Goal: Task Accomplishment & Management: Manage account settings

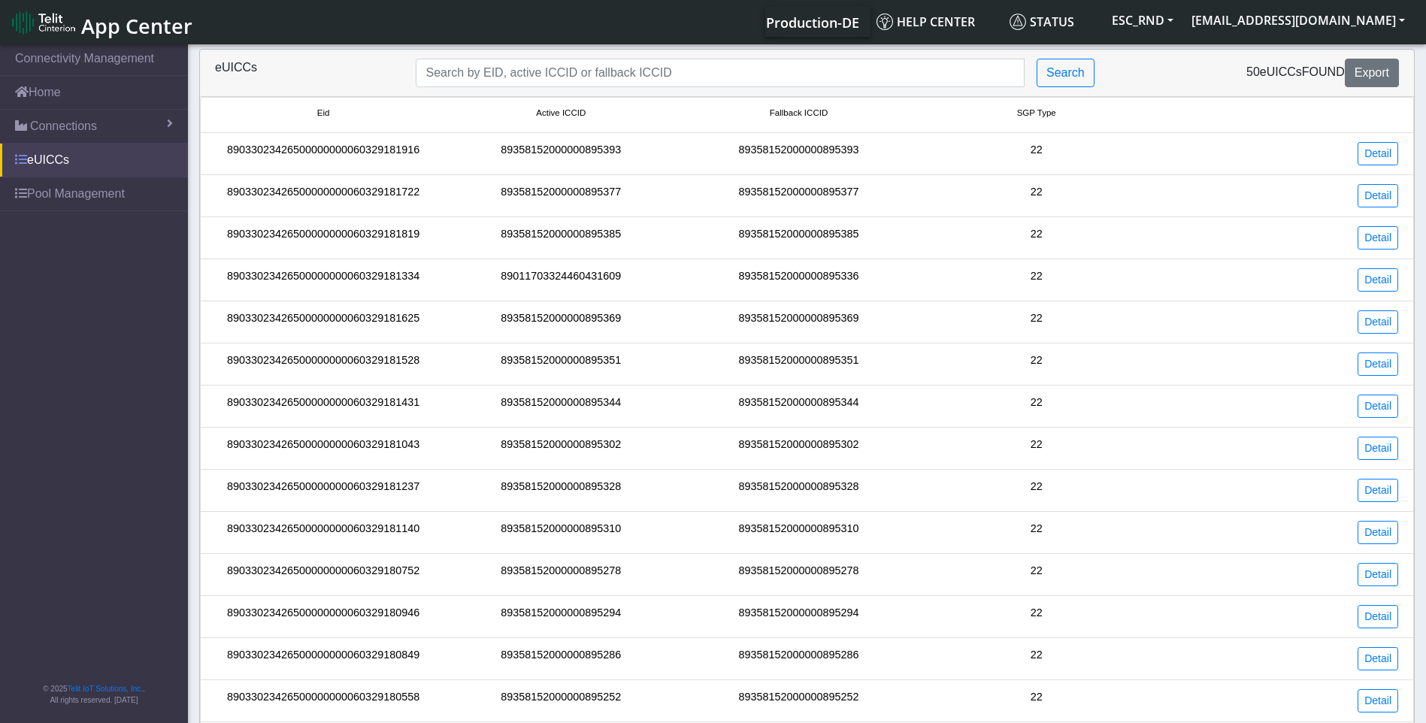
click at [55, 160] on link "eUICCs" at bounding box center [94, 160] width 188 height 33
click at [498, 73] on input "Search..." at bounding box center [720, 73] width 609 height 29
paste input "89033023426500000000060329181043"
type input "89033023426500000000060329181043"
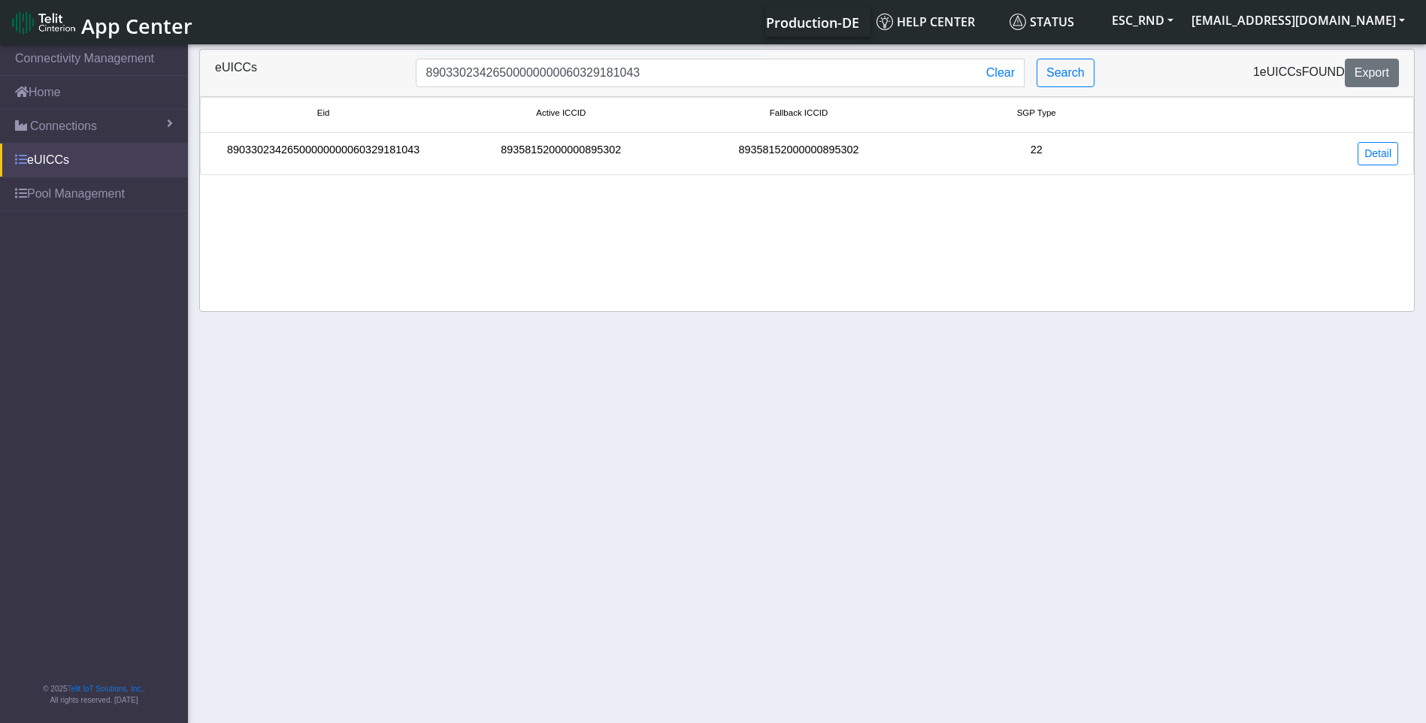
click at [23, 161] on span at bounding box center [21, 159] width 12 height 12
click at [290, 141] on li "89033023426500000000060329181043 89358152000000895302 89358152000000895302 22 D…" at bounding box center [807, 154] width 1214 height 42
click at [1370, 156] on link "Detail" at bounding box center [1377, 153] width 41 height 23
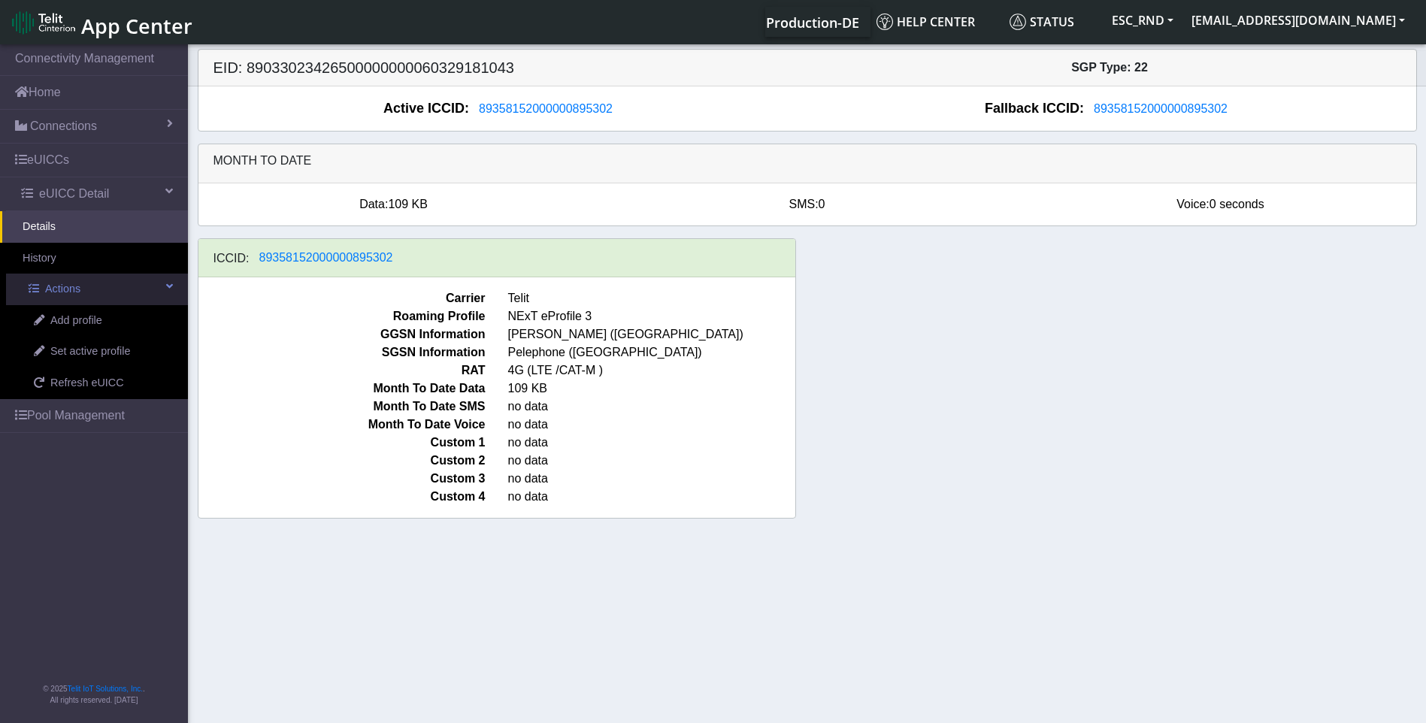
click at [159, 288] on link "Actions" at bounding box center [97, 290] width 182 height 32
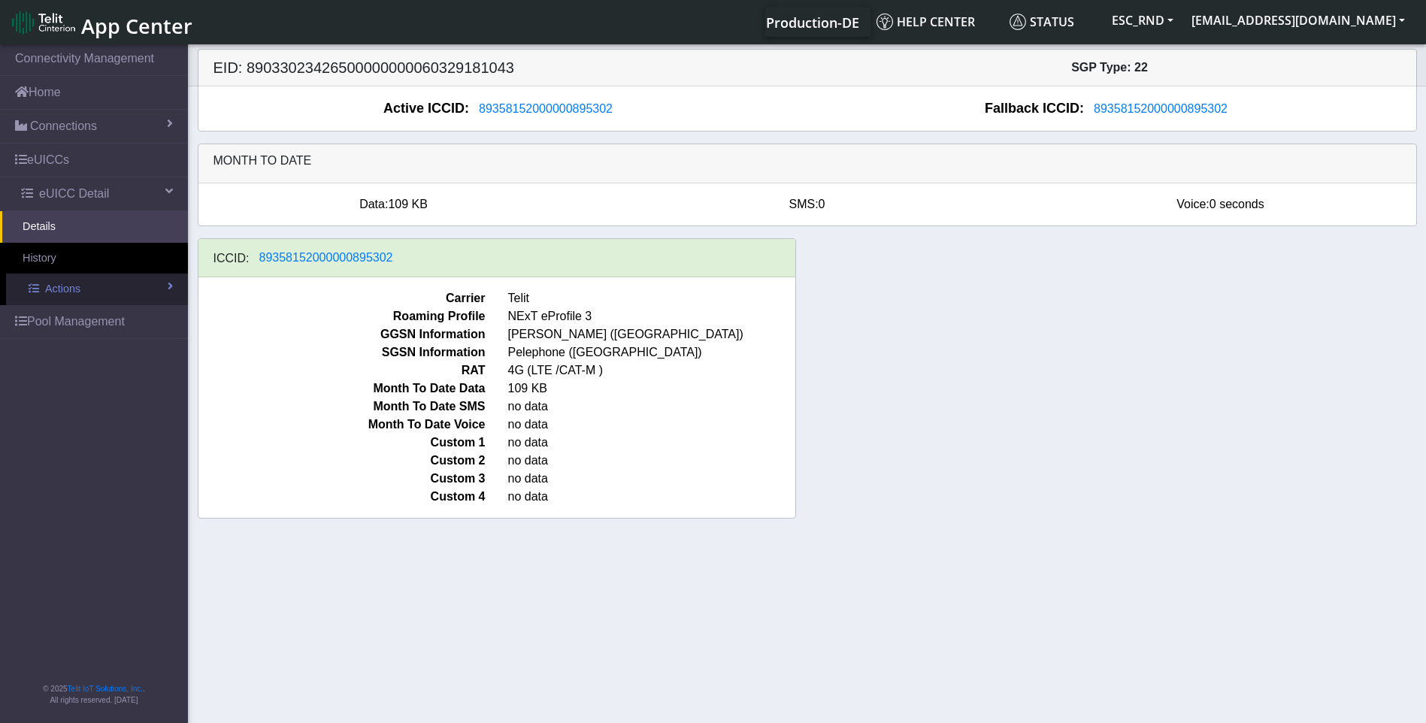
click at [159, 287] on link "Actions" at bounding box center [97, 290] width 182 height 32
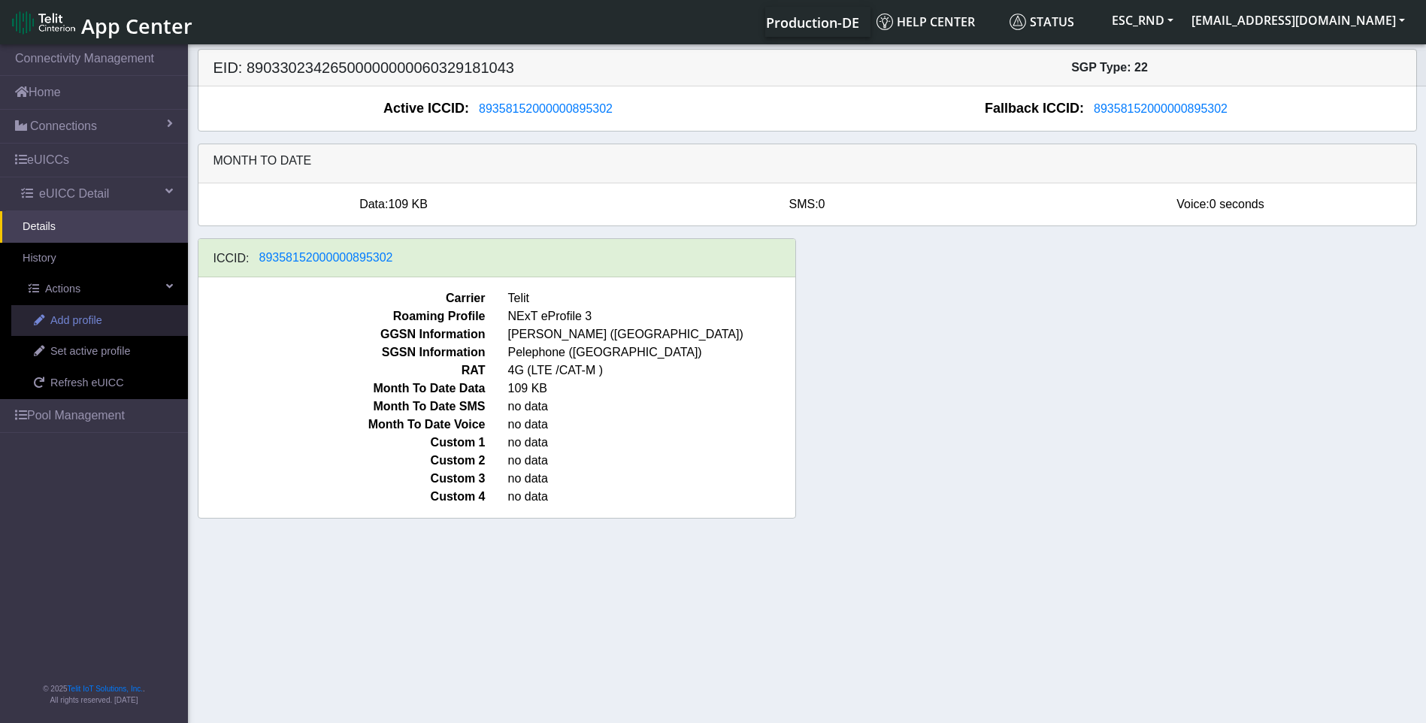
click at [77, 317] on span "Add profile" at bounding box center [76, 321] width 52 height 17
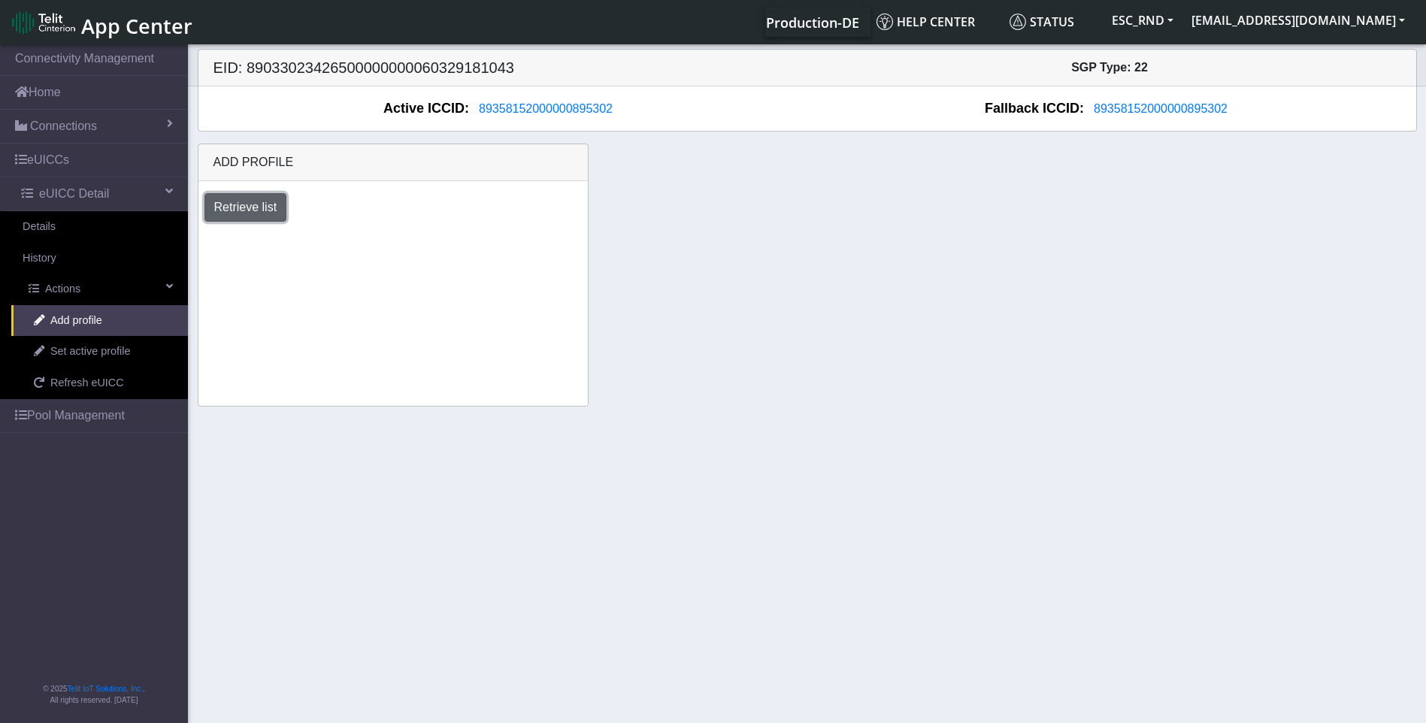
click at [257, 207] on button "Retrieve list" at bounding box center [245, 207] width 83 height 29
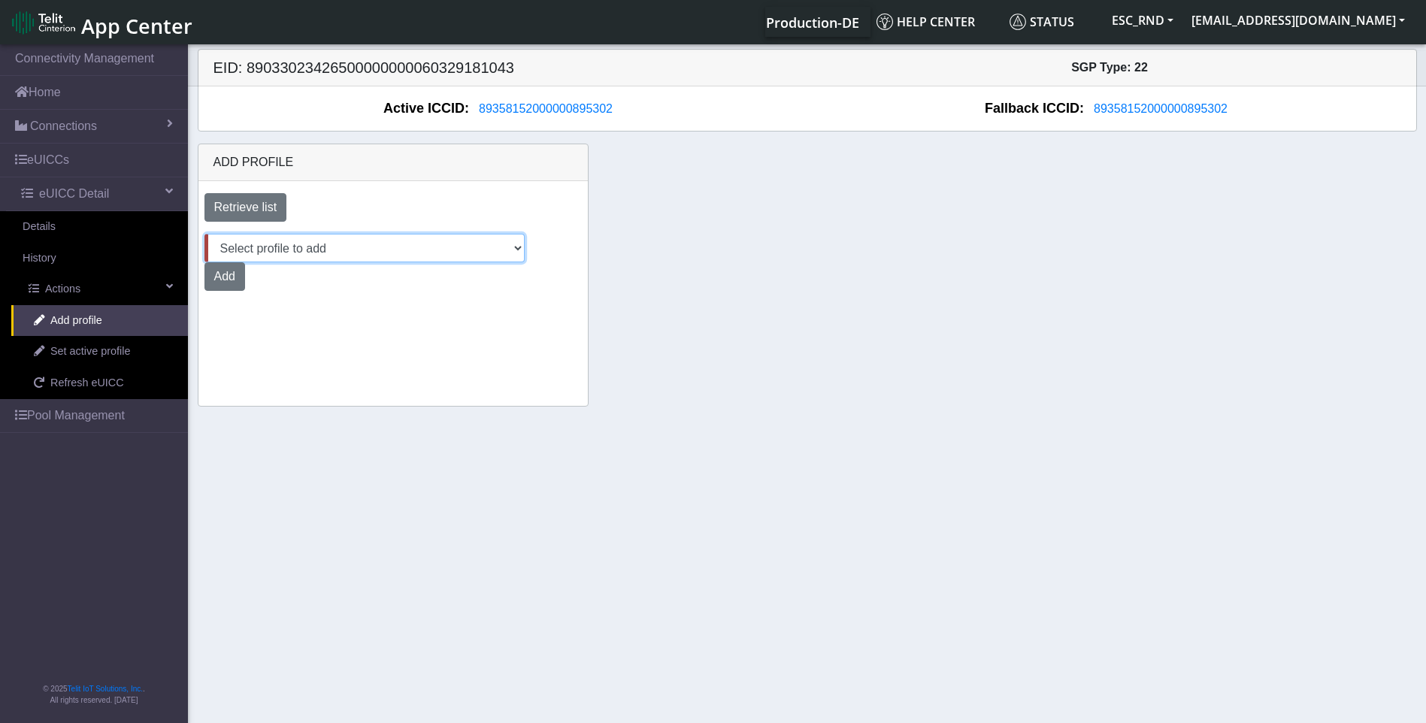
click at [410, 249] on select "Select profile to add AT&T_89033023426500000000060329178230_Only Telit_Support_…" at bounding box center [364, 248] width 320 height 29
select select "a4e11ace-1599-4737-9aa4-e9b2653b76b9"
click at [204, 234] on select "Select profile to add AT&T_89033023426500000000060329178230_Only Telit_Support_…" at bounding box center [364, 248] width 320 height 29
click at [245, 262] on button "Add" at bounding box center [224, 276] width 41 height 29
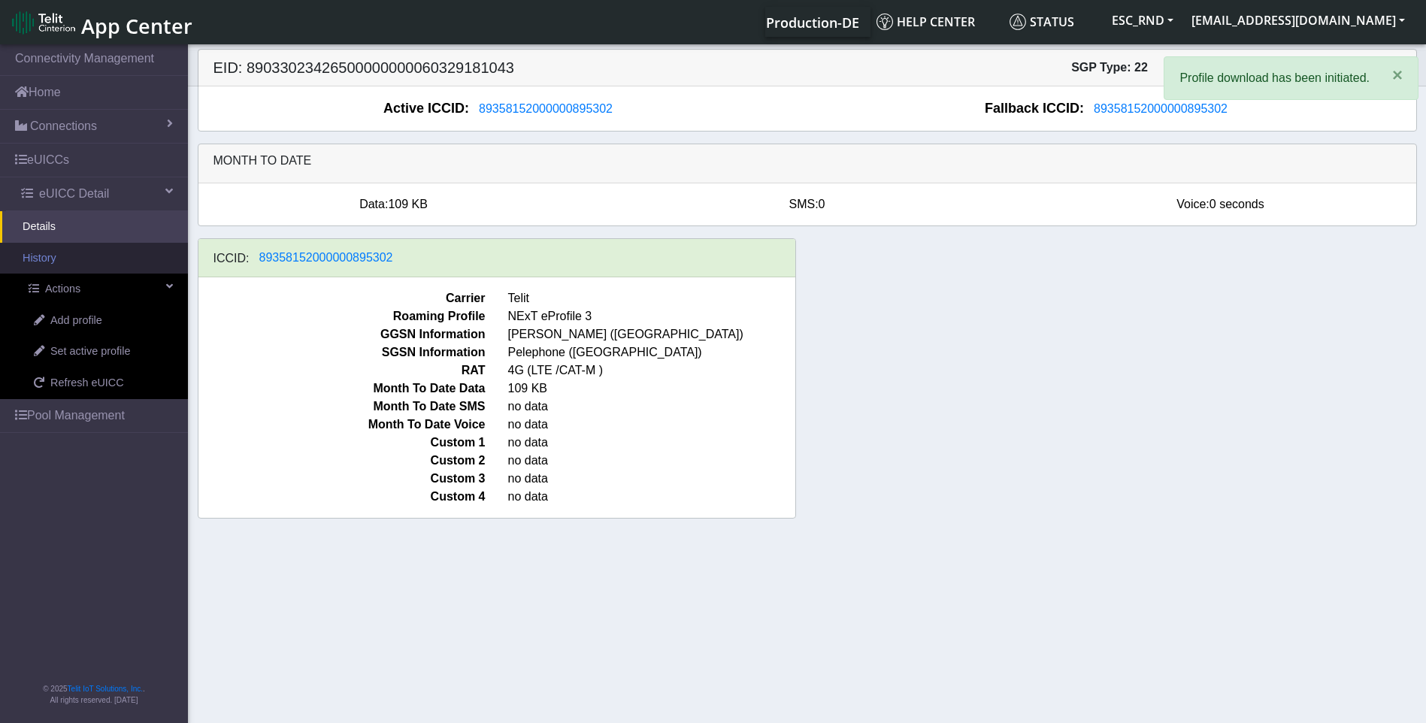
click at [48, 256] on link "History" at bounding box center [94, 259] width 188 height 32
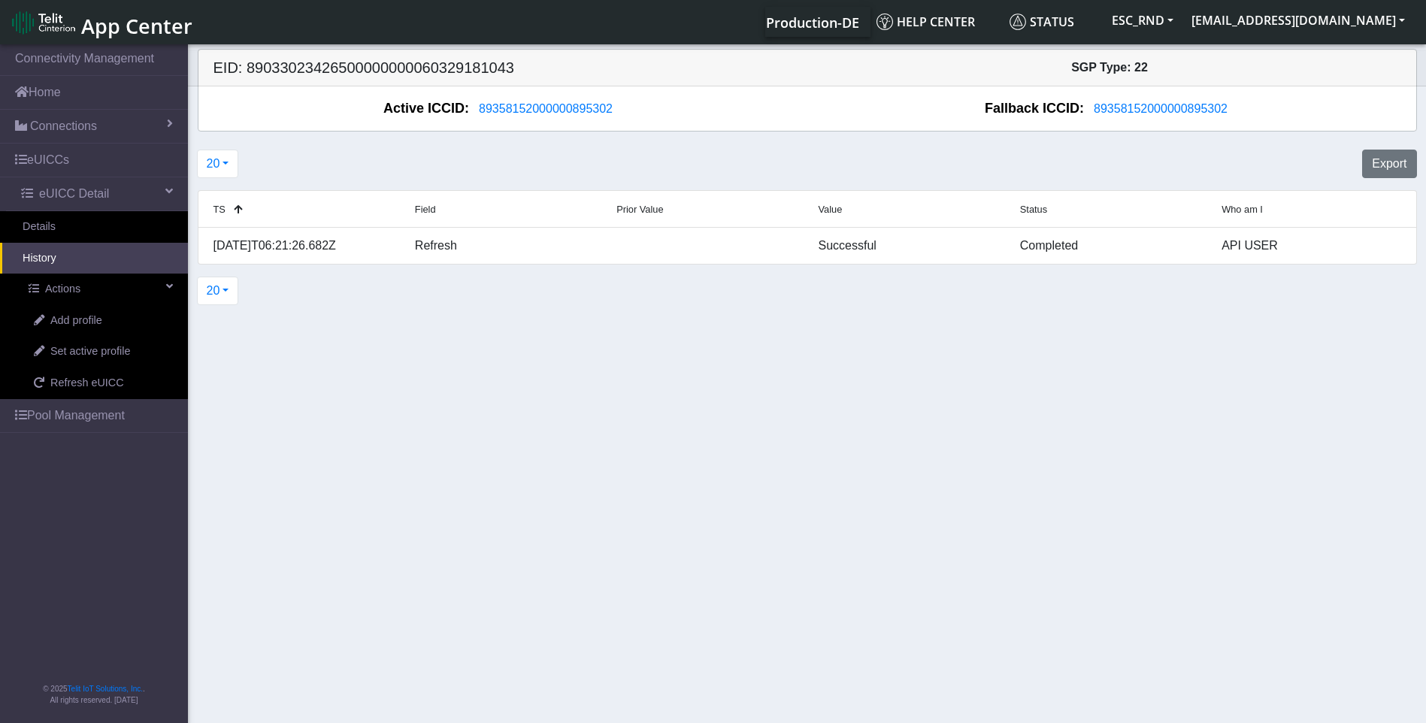
click at [691, 377] on section "Connectivity Management Home Connections List Map eUICCs eUICC Detail Details H…" at bounding box center [713, 384] width 1426 height 687
click at [219, 153] on button "20" at bounding box center [218, 164] width 42 height 29
click at [221, 219] on button "50" at bounding box center [257, 222] width 119 height 24
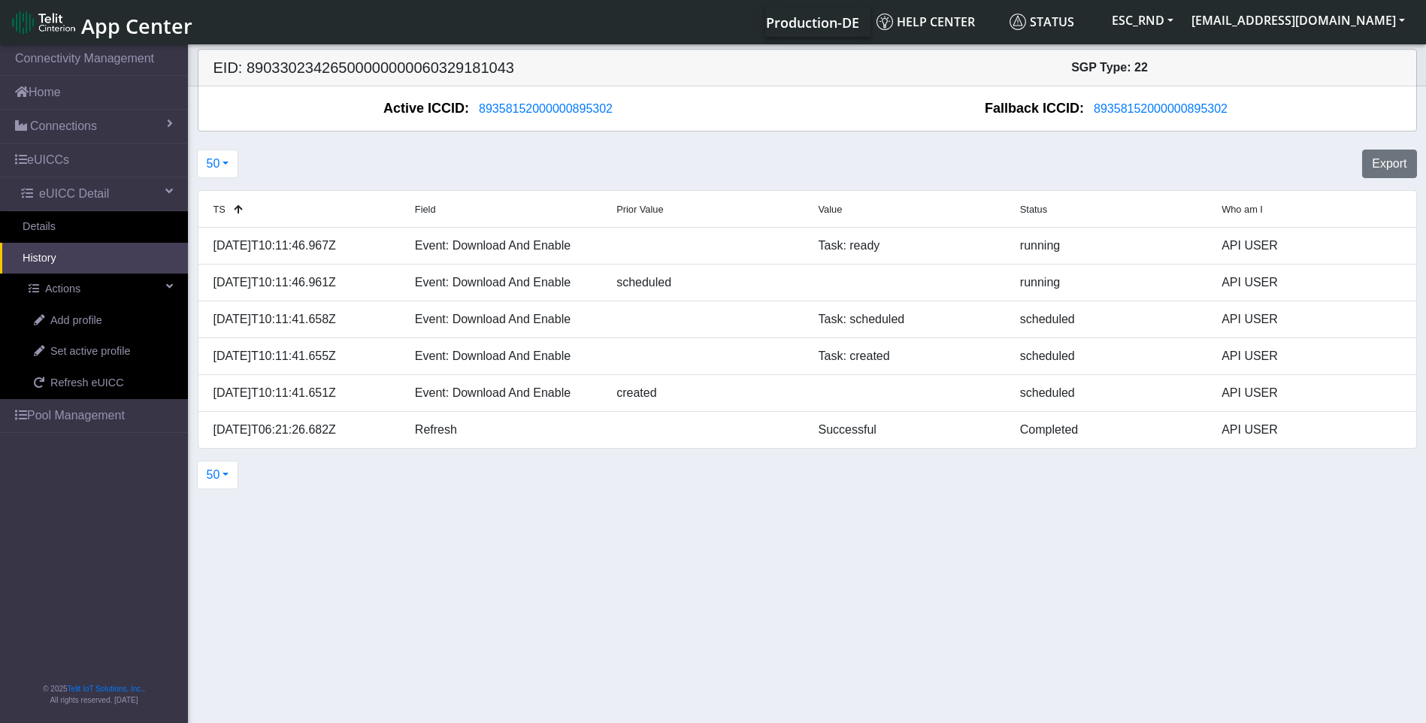
click at [317, 152] on div "50 20 50 100 500 Export" at bounding box center [807, 164] width 1242 height 41
drag, startPoint x: 386, startPoint y: 503, endPoint x: 386, endPoint y: 491, distance: 12.0
click at [386, 503] on section "Connectivity Management Home Connections List Map eUICCs eUICC Detail Details H…" at bounding box center [713, 384] width 1426 height 687
click at [575, 512] on section "Connectivity Management Home Connections List Map eUICCs eUICC Detail Details H…" at bounding box center [713, 384] width 1426 height 687
click at [333, 574] on section "Connectivity Management Home Connections List Map eUICCs eUICC Detail Details H…" at bounding box center [713, 384] width 1426 height 687
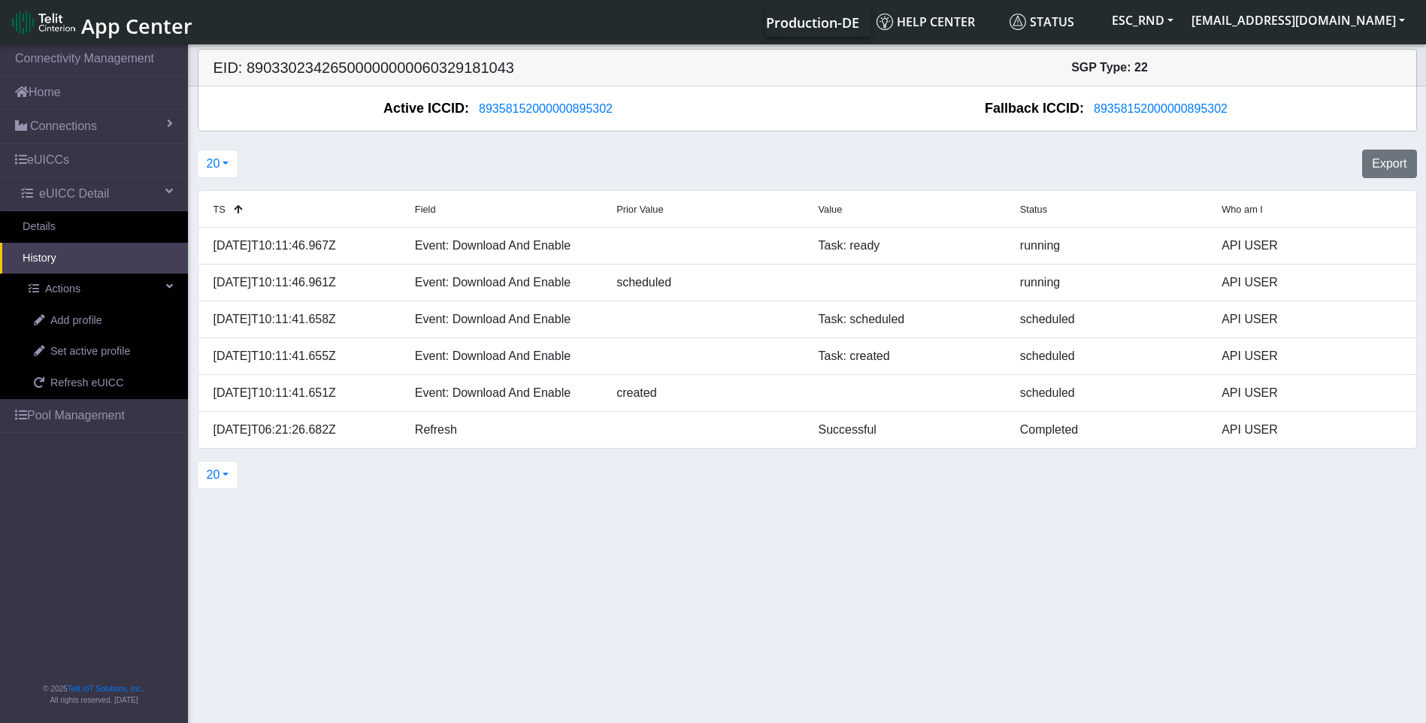
click at [567, 531] on section "Connectivity Management Home Connections List Map eUICCs eUICC Detail Details H…" at bounding box center [713, 384] width 1426 height 687
click at [849, 152] on div "20 20 50 100 500 Export" at bounding box center [807, 164] width 1242 height 41
click at [849, 151] on div "20 20 50 100 500 Export" at bounding box center [807, 164] width 1242 height 41
click at [494, 489] on div "20 20 50 100 500" at bounding box center [807, 475] width 1242 height 41
click at [207, 172] on button "20" at bounding box center [218, 164] width 42 height 29
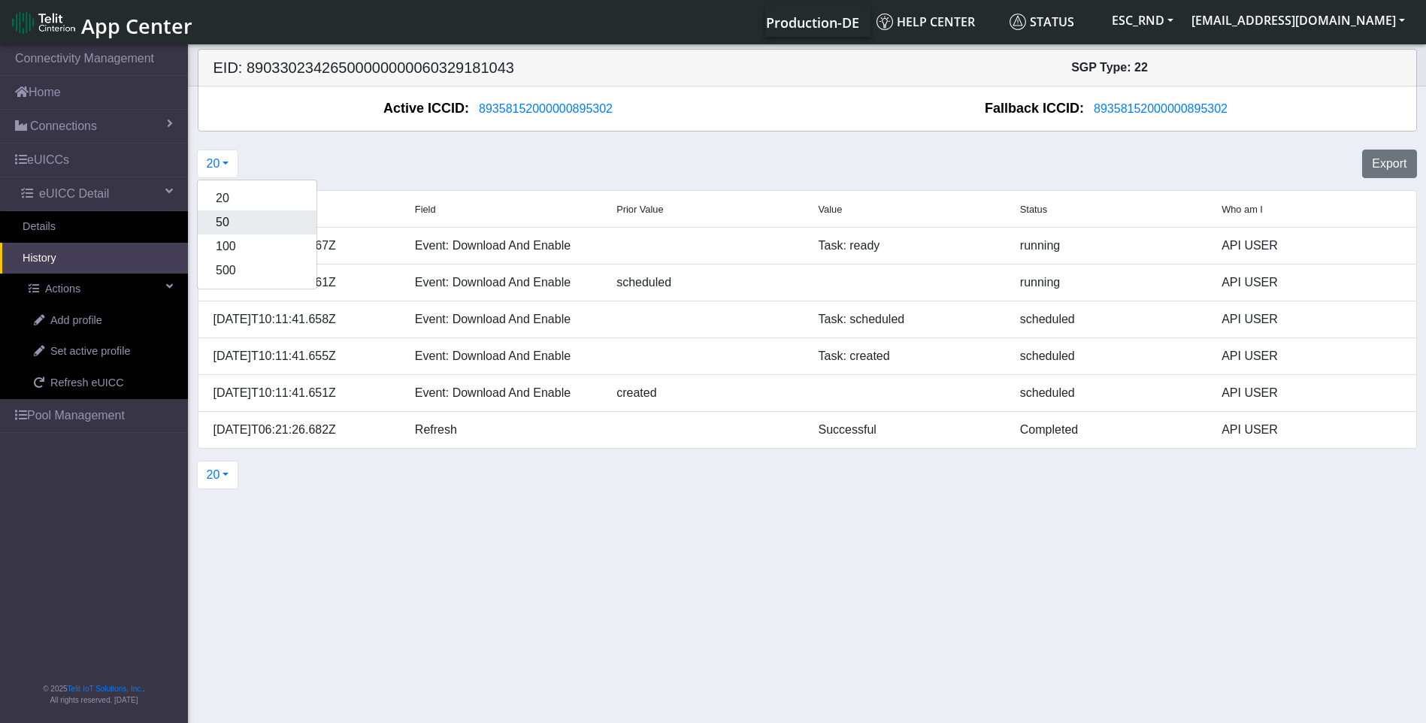
click at [232, 223] on button "50" at bounding box center [257, 222] width 119 height 24
click at [222, 168] on button "50" at bounding box center [218, 164] width 42 height 29
click at [222, 195] on button "20" at bounding box center [257, 198] width 119 height 24
click at [222, 160] on button "20" at bounding box center [218, 164] width 42 height 29
click at [225, 262] on button "500" at bounding box center [257, 271] width 119 height 24
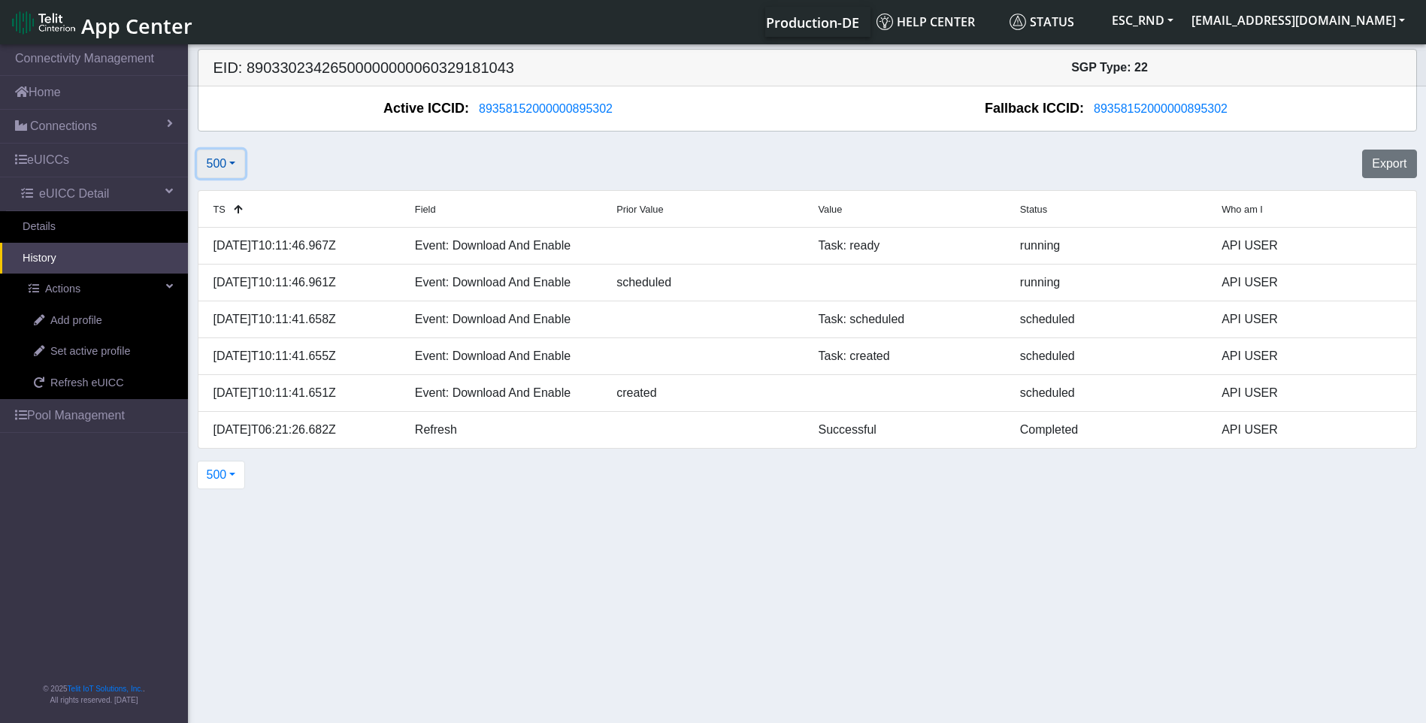
click at [225, 170] on span "500" at bounding box center [217, 163] width 20 height 13
click at [225, 240] on div "20 50 100 500" at bounding box center [257, 235] width 120 height 110
click at [227, 174] on button "500" at bounding box center [221, 164] width 49 height 29
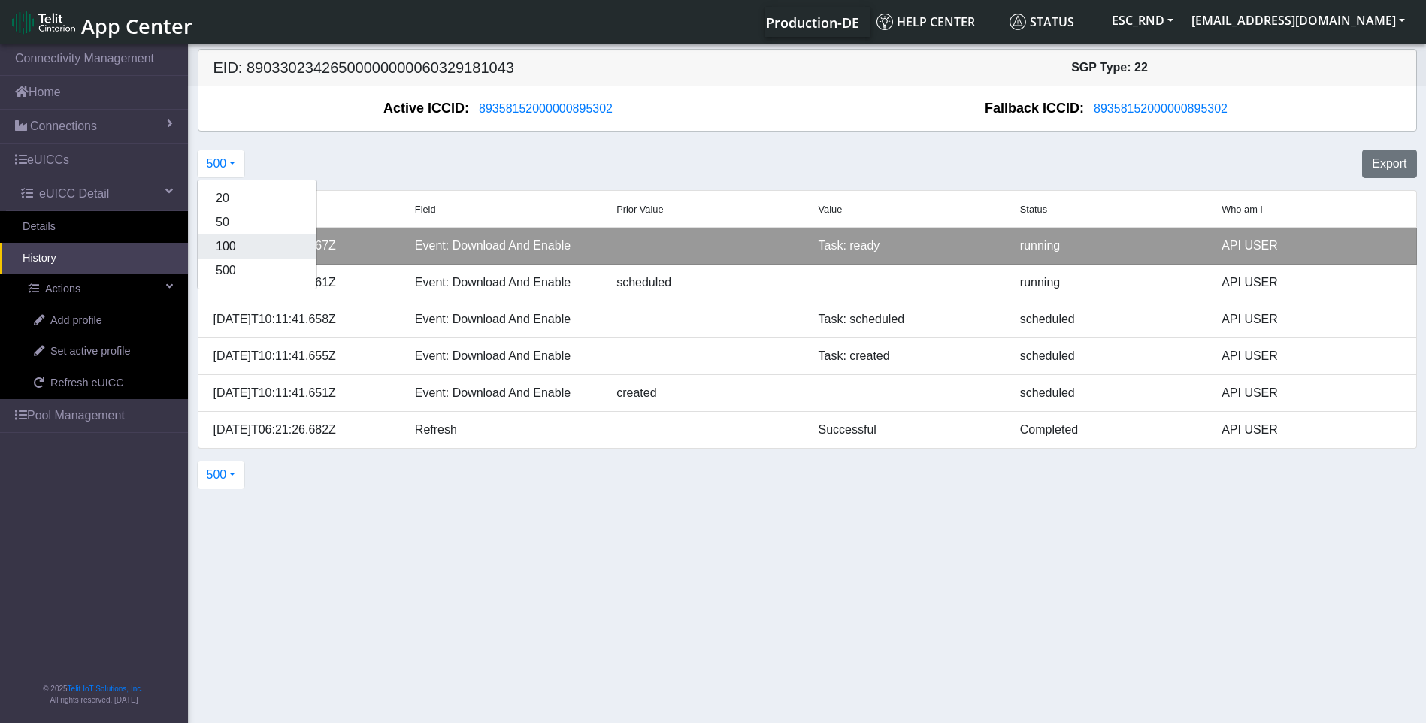
click at [227, 240] on button "100" at bounding box center [257, 247] width 119 height 24
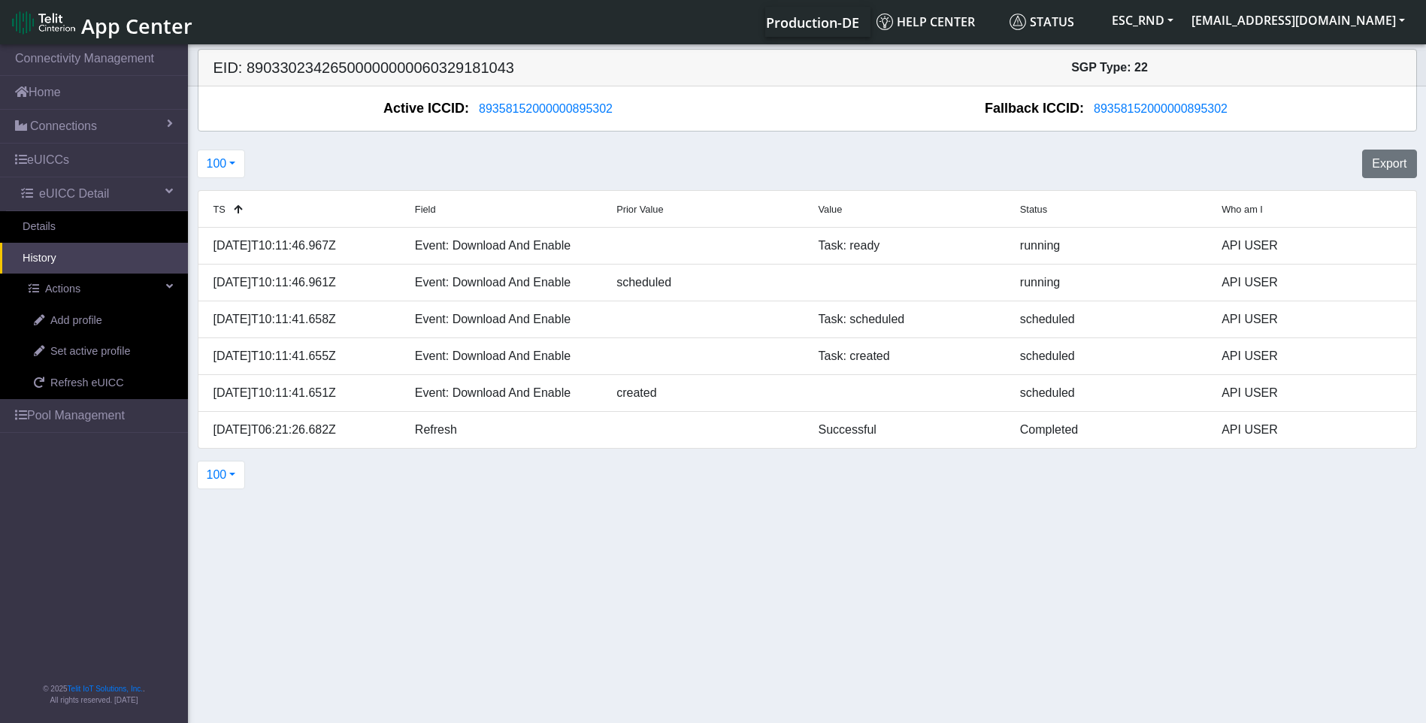
click at [504, 546] on section "Connectivity Management Home Connections List Map eUICCs eUICC Detail Details H…" at bounding box center [713, 384] width 1426 height 687
click at [405, 618] on section "Connectivity Management Home Connections List Map eUICCs eUICC Detail Details H…" at bounding box center [713, 384] width 1426 height 687
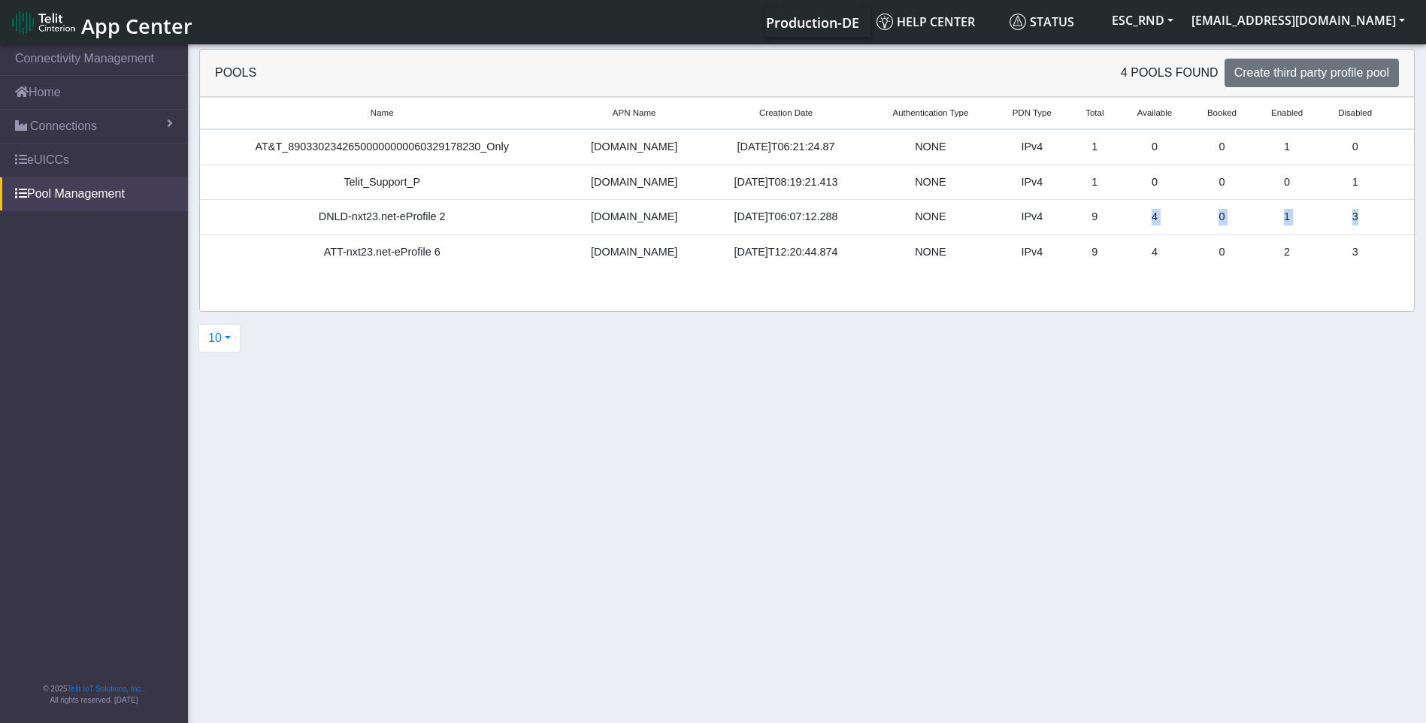
drag, startPoint x: 1357, startPoint y: 214, endPoint x: 1137, endPoint y: 215, distance: 219.5
click at [1137, 215] on tr "DNLD-nxt23.net-eProfile 2 nxt23.net 2025-06-09T06:07:12.288 NONE IPv4 9 4 0 1 3" at bounding box center [807, 217] width 1214 height 35
click at [1137, 215] on td "4" at bounding box center [1154, 217] width 71 height 35
click at [1142, 216] on td "4" at bounding box center [1154, 217] width 71 height 35
click at [1152, 218] on td "4" at bounding box center [1154, 217] width 71 height 35
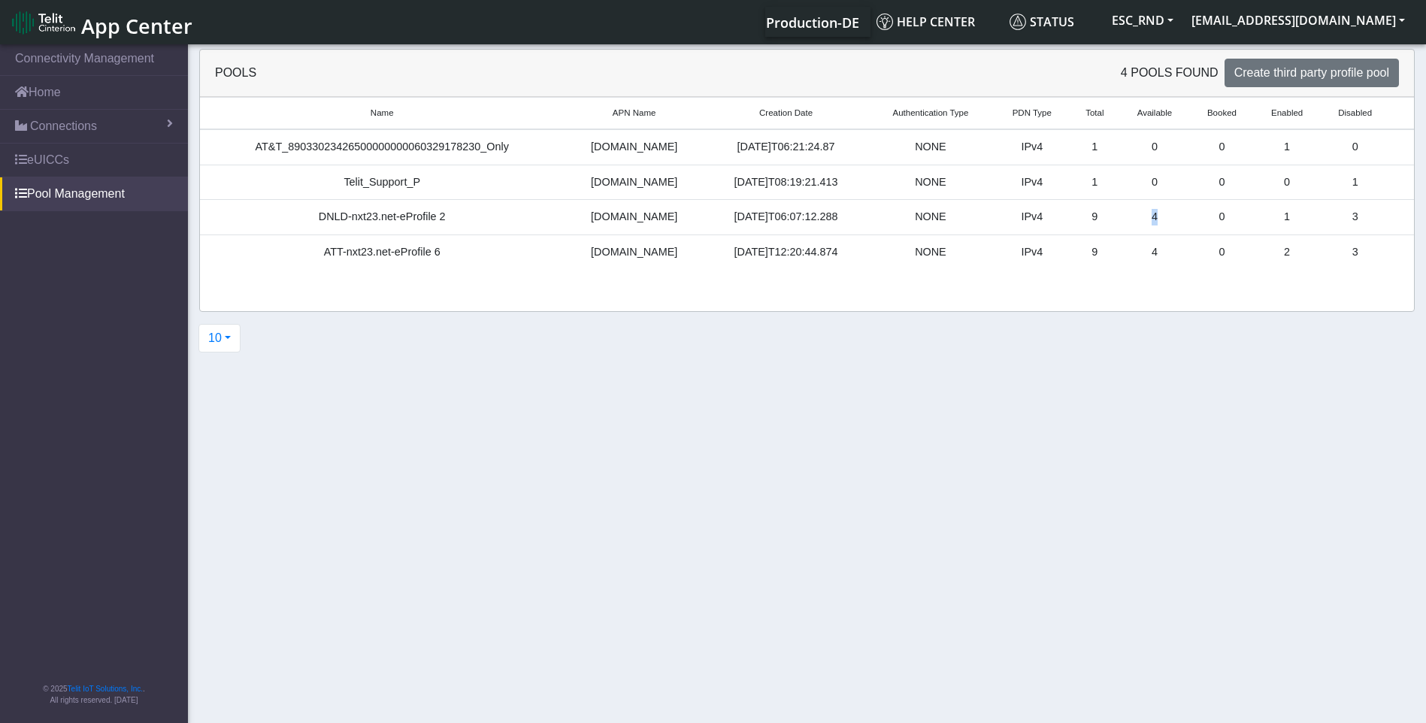
click at [1152, 218] on td "4" at bounding box center [1154, 217] width 71 height 35
click at [1145, 218] on td "4" at bounding box center [1154, 217] width 71 height 35
click at [937, 375] on section "Connectivity Management Home Connections List Map eUICCs Pool Management © 2025…" at bounding box center [713, 384] width 1426 height 687
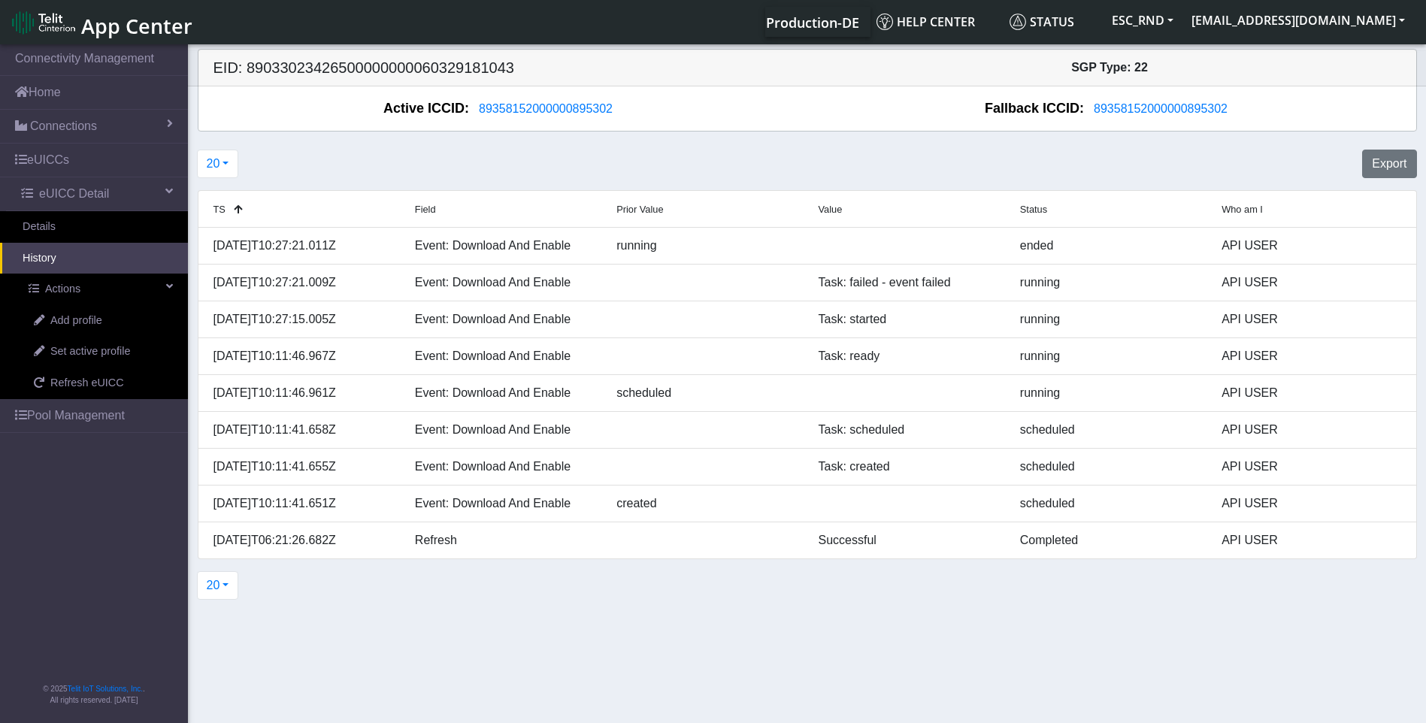
click at [542, 640] on section "Connectivity Management Home Connections List Map eUICCs eUICC Detail Details H…" at bounding box center [713, 384] width 1426 height 687
click at [422, 64] on h5 "EID: 89033023426500000000060329181043" at bounding box center [504, 68] width 605 height 18
copy h5 "89033023426500000000060329181043"
click at [543, 580] on div "20 20 50 100 500" at bounding box center [807, 585] width 1242 height 41
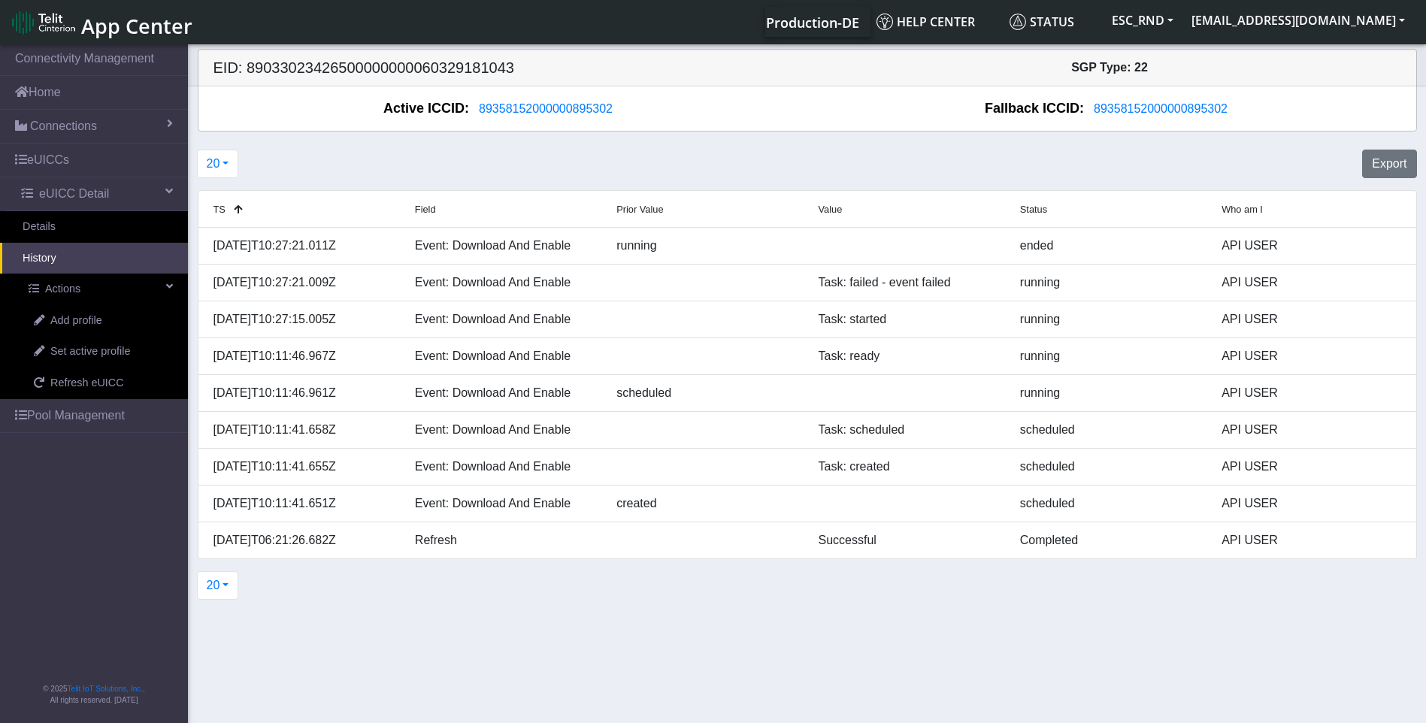
click at [724, 592] on div "20 20 50 100 500" at bounding box center [807, 585] width 1242 height 41
